Goal: Transaction & Acquisition: Download file/media

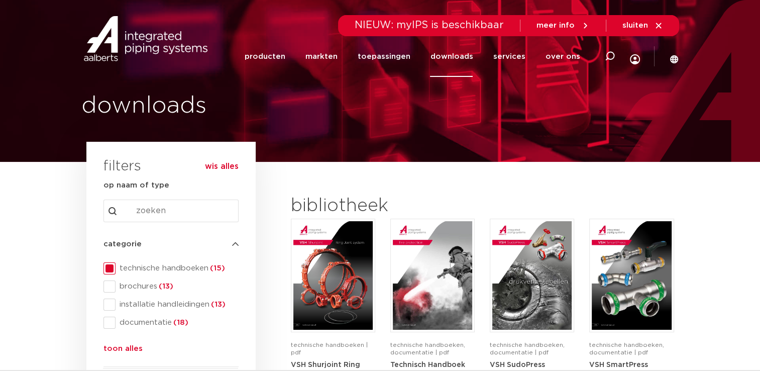
click at [457, 57] on link "downloads" at bounding box center [451, 56] width 43 height 41
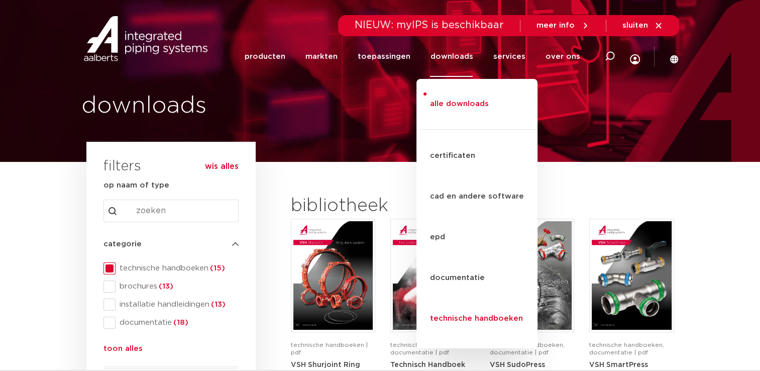
click at [451, 299] on link "technische handboeken" at bounding box center [477, 319] width 121 height 41
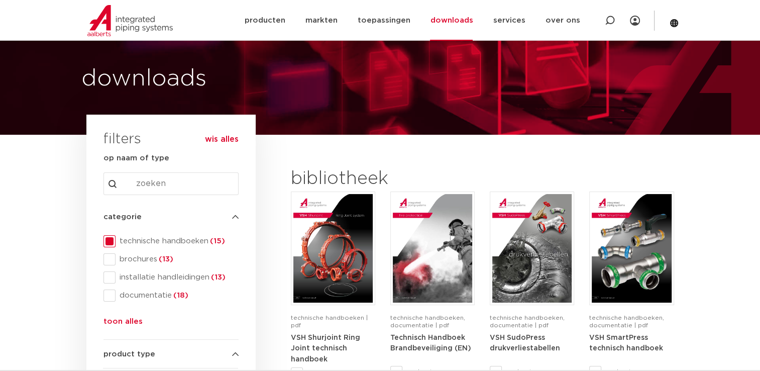
scroll to position [29, 0]
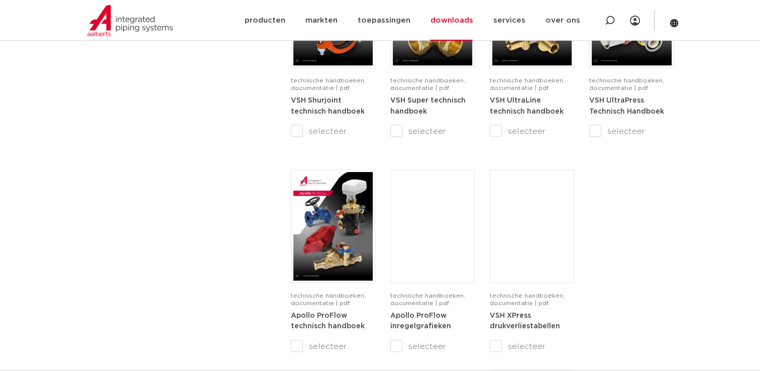
scroll to position [711, 0]
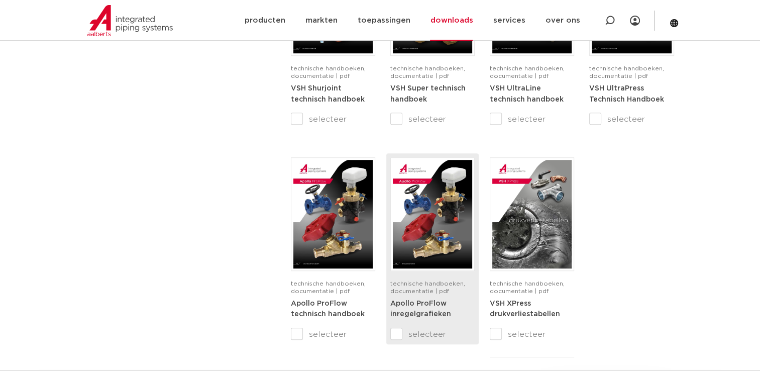
click at [435, 300] on strong "Apollo ProFlow inregelgrafieken" at bounding box center [421, 309] width 61 height 18
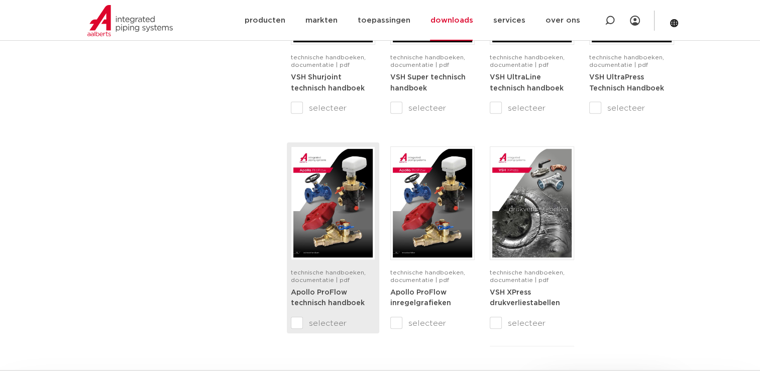
scroll to position [722, 0]
click at [352, 202] on img at bounding box center [333, 203] width 79 height 109
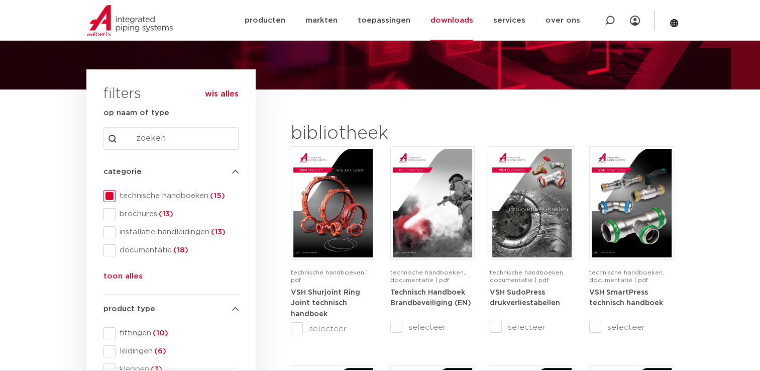
scroll to position [72, 0]
click at [113, 249] on span at bounding box center [110, 250] width 12 height 12
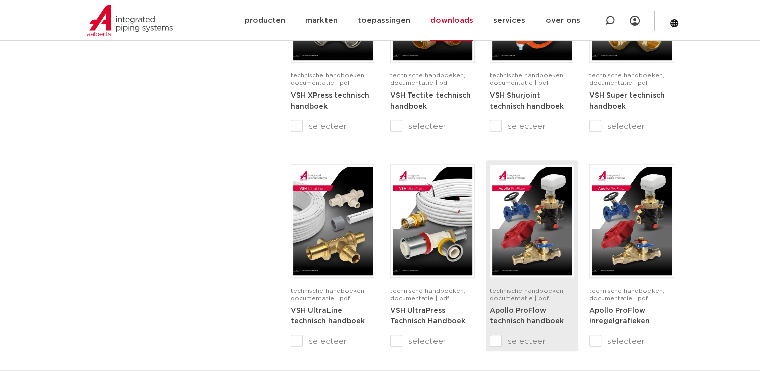
scroll to position [723, 0]
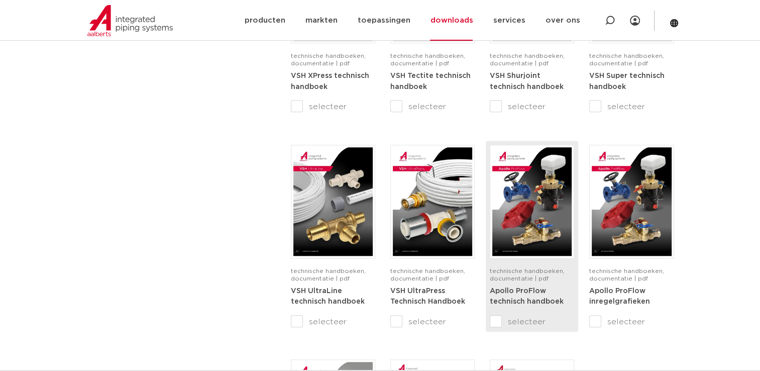
click at [514, 287] on strong "Apollo ProFlow technisch handboek" at bounding box center [527, 296] width 74 height 18
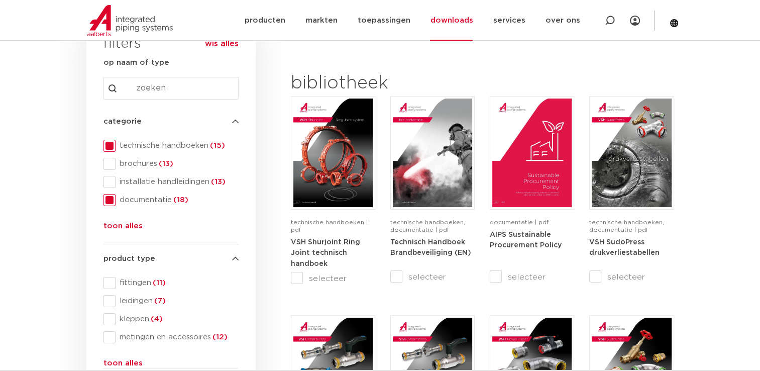
scroll to position [124, 0]
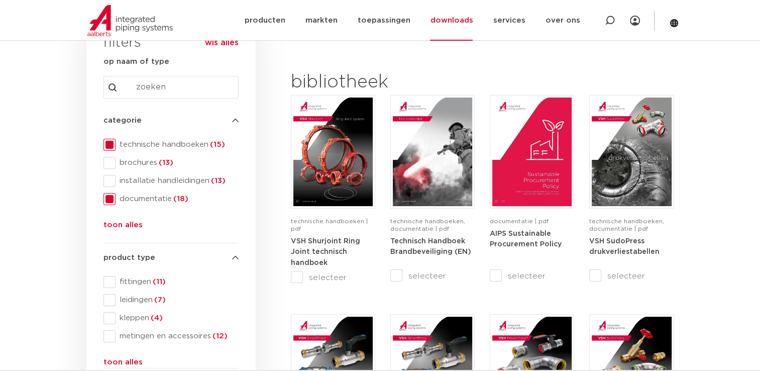
drag, startPoint x: 560, startPoint y: 91, endPoint x: 542, endPoint y: 58, distance: 37.3
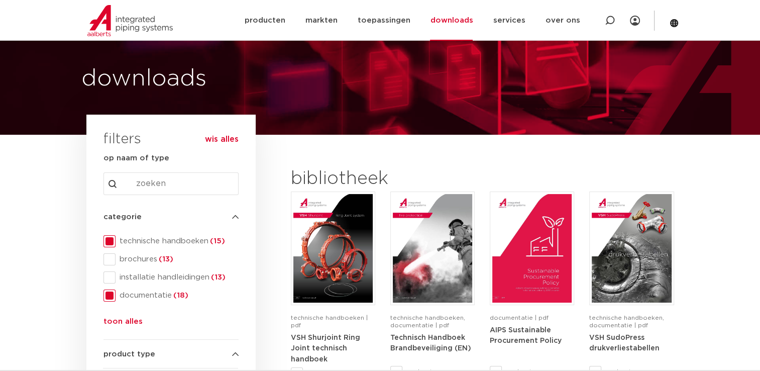
scroll to position [36, 0]
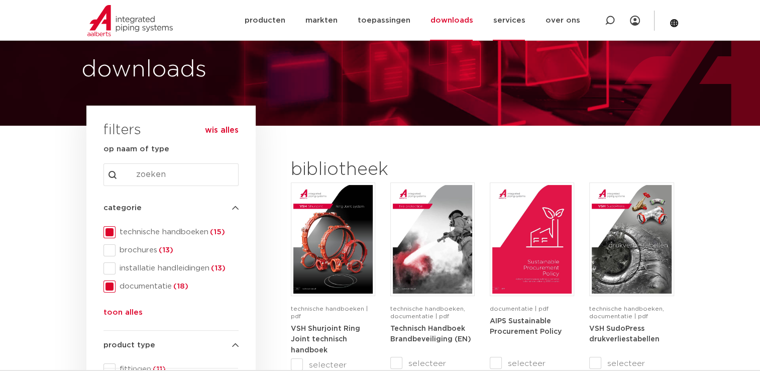
click at [509, 22] on link "services" at bounding box center [509, 20] width 32 height 41
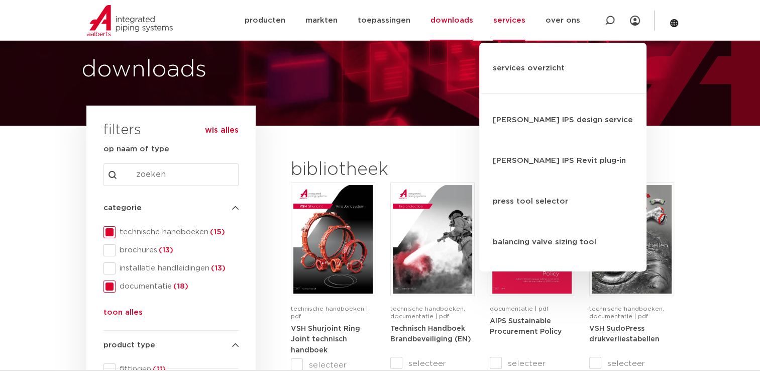
click at [442, 74] on div "downloads" at bounding box center [380, 45] width 760 height 162
